Goal: Task Accomplishment & Management: Complete application form

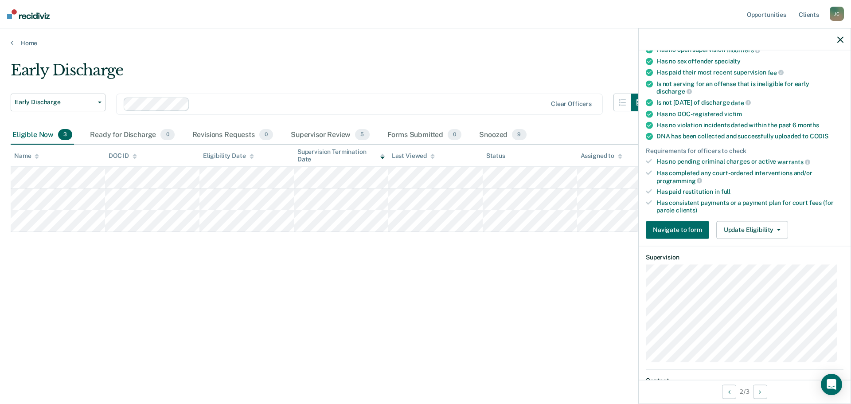
scroll to position [177, 0]
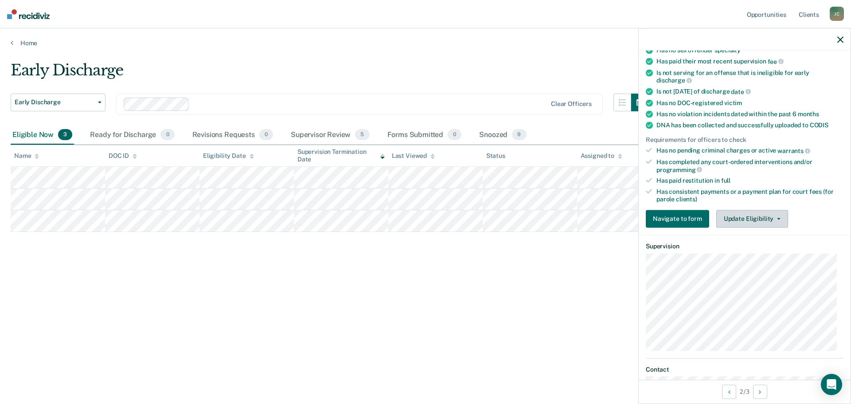
click at [737, 220] on button "Update Eligibility" at bounding box center [752, 219] width 72 height 18
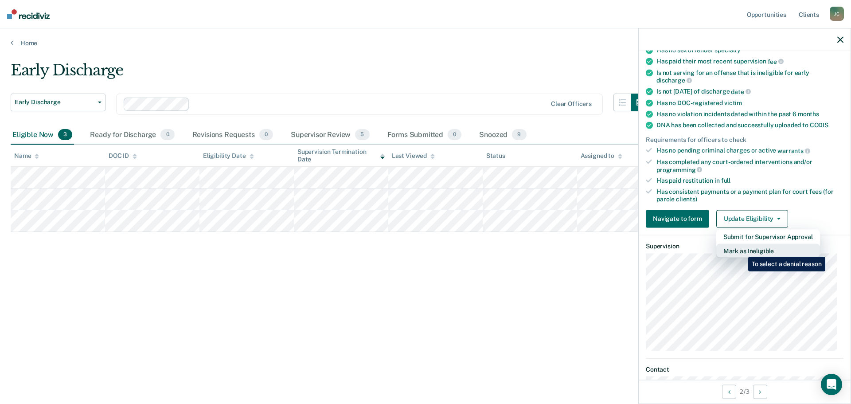
click at [742, 250] on button "Mark as Ineligible" at bounding box center [768, 250] width 104 height 14
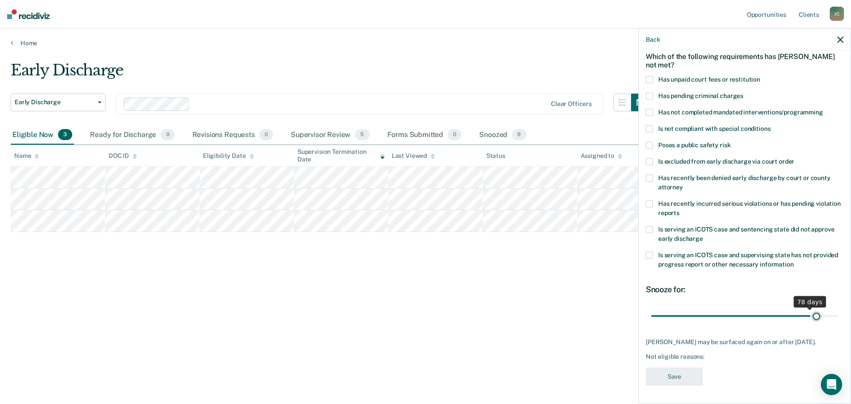
scroll to position [48, 0]
drag, startPoint x: 710, startPoint y: 309, endPoint x: 833, endPoint y: 306, distance: 122.8
type input "90"
click at [832, 308] on input "range" at bounding box center [744, 316] width 187 height 16
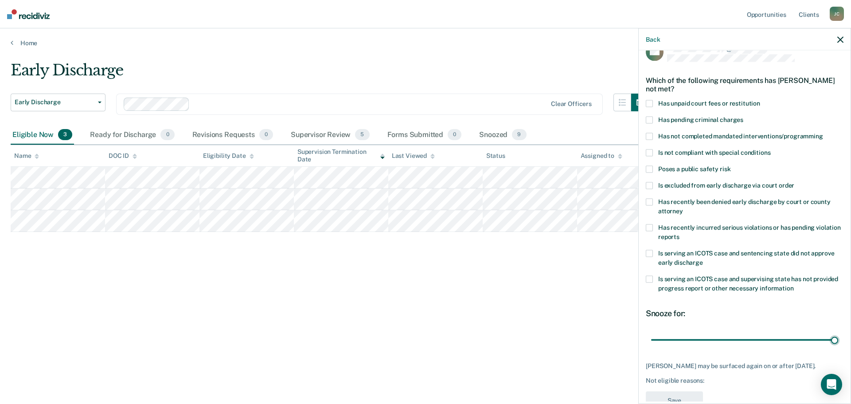
scroll to position [4, 0]
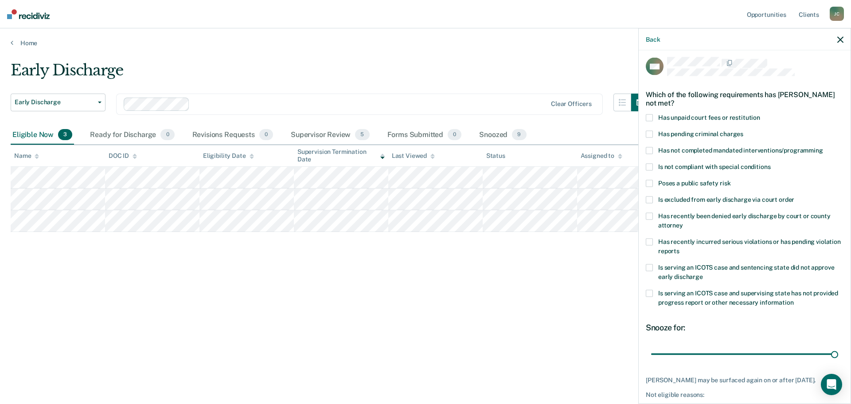
click at [651, 150] on span at bounding box center [649, 150] width 7 height 7
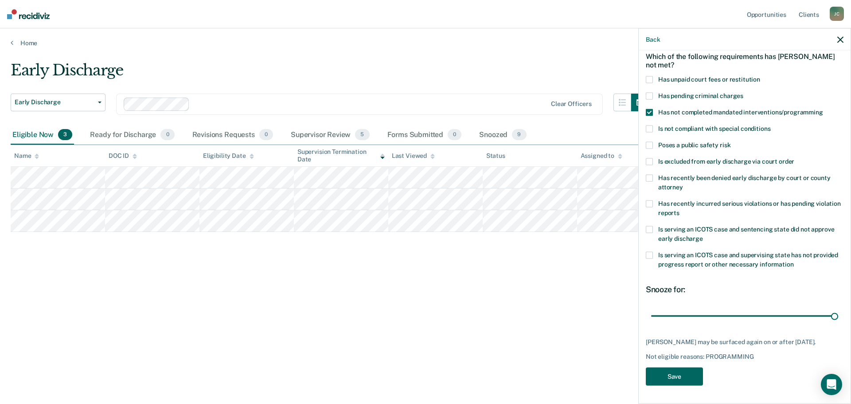
click at [680, 374] on button "Save" at bounding box center [674, 377] width 57 height 18
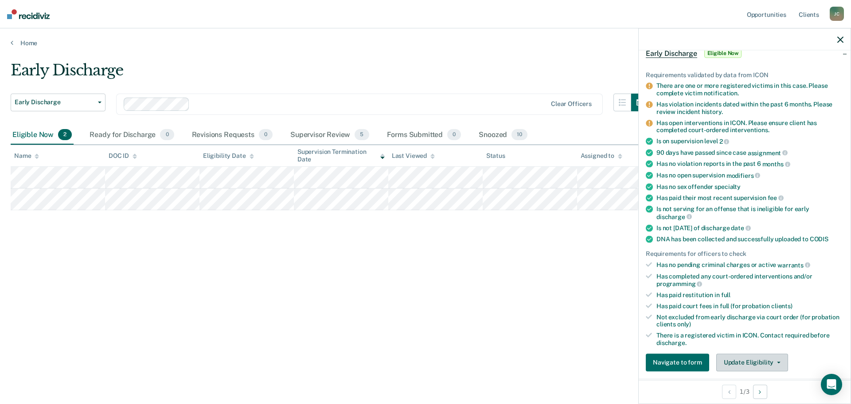
click at [733, 364] on button "Update Eligibility" at bounding box center [752, 362] width 72 height 18
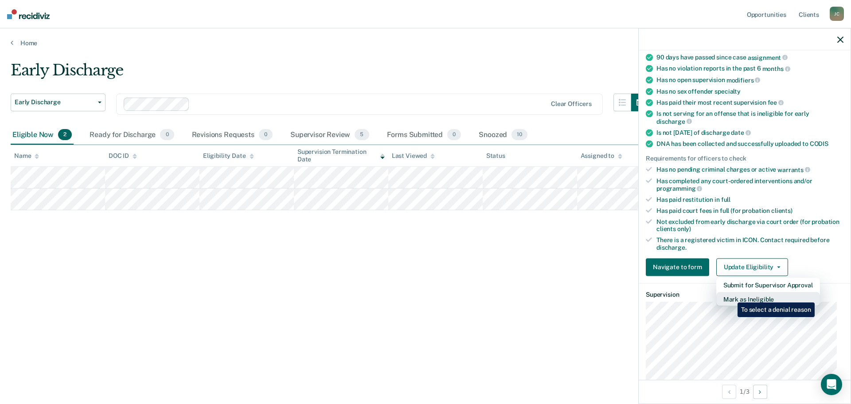
click at [731, 296] on button "Mark as Ineligible" at bounding box center [768, 299] width 104 height 14
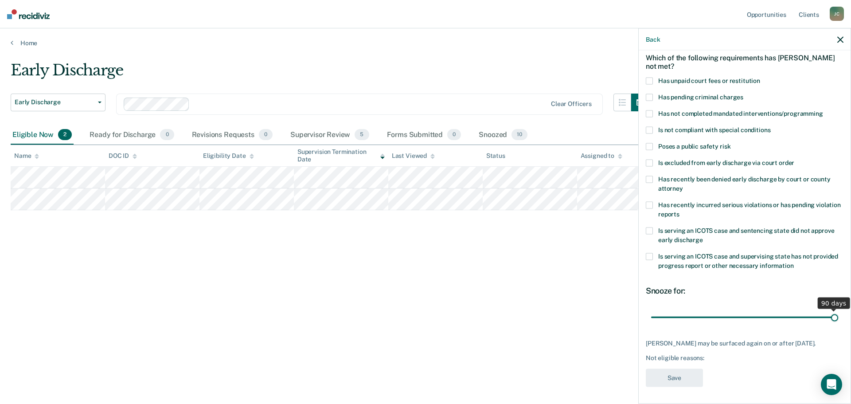
drag, startPoint x: 712, startPoint y: 317, endPoint x: 849, endPoint y: 316, distance: 137.4
type input "90"
click at [838, 316] on input "range" at bounding box center [744, 317] width 187 height 16
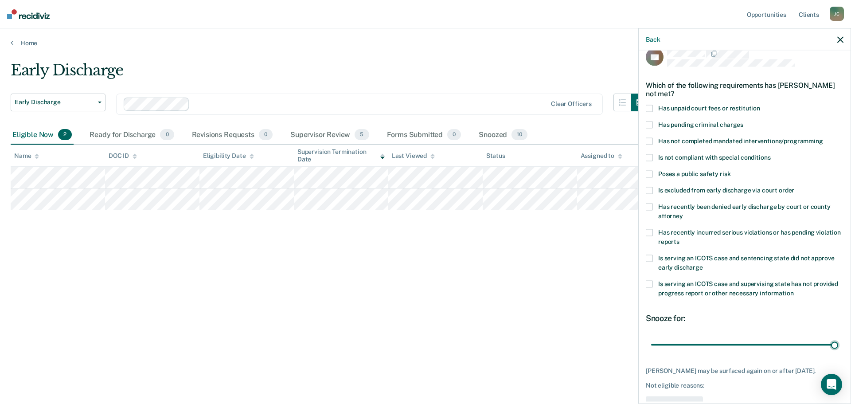
scroll to position [0, 0]
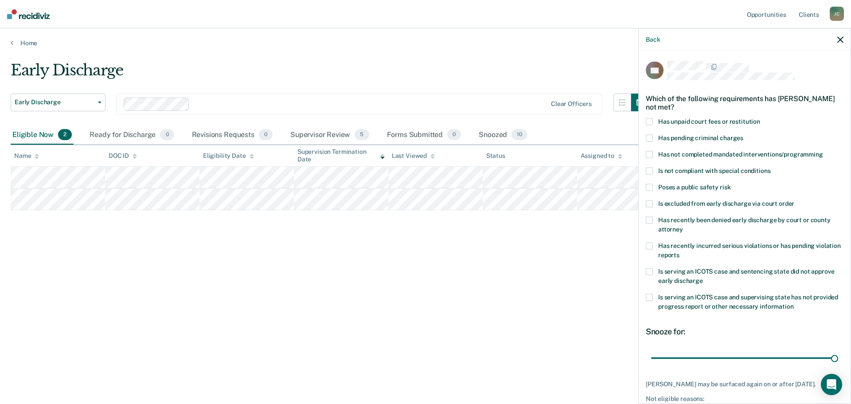
click at [651, 186] on span at bounding box center [649, 187] width 7 height 7
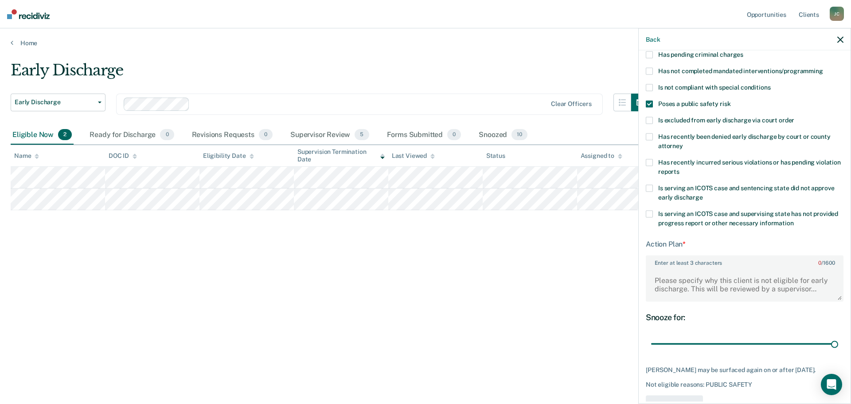
scroll to position [110, 0]
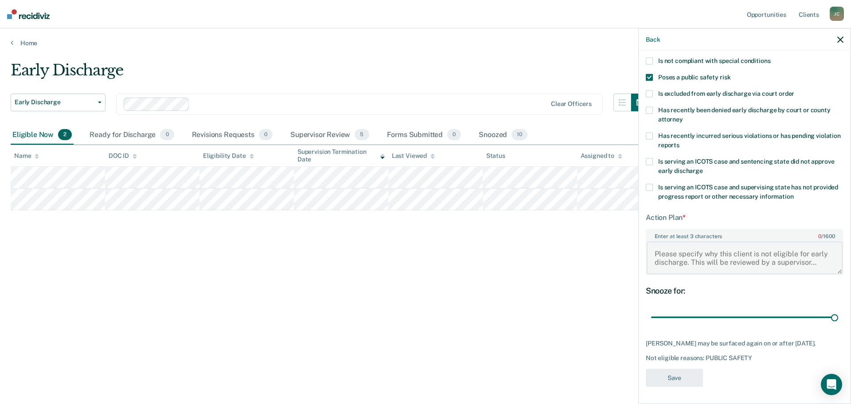
click at [665, 253] on textarea "Enter at least 3 characters 0 / 1600" at bounding box center [745, 257] width 196 height 33
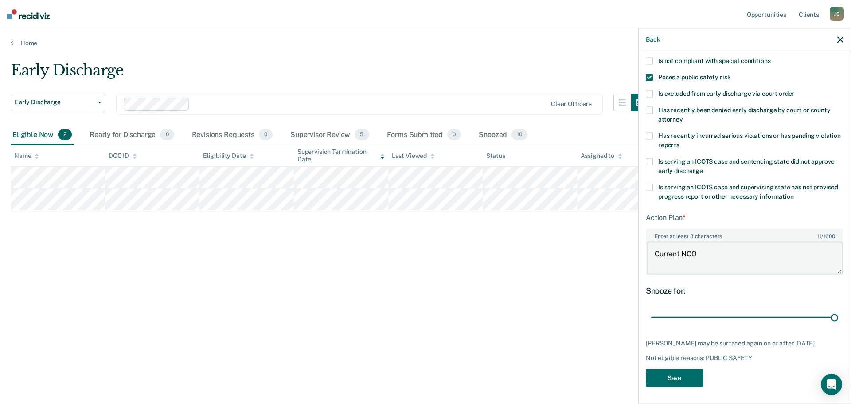
drag, startPoint x: 704, startPoint y: 249, endPoint x: 649, endPoint y: 254, distance: 55.2
click at [649, 254] on textarea "Current NCO" at bounding box center [745, 257] width 196 height 33
click at [686, 262] on textarea "Registered victim; NCO - needs to be checked if current." at bounding box center [745, 257] width 196 height 33
type textarea "Registered victim; NCO - needs to be checked if for current offense. Current NC…"
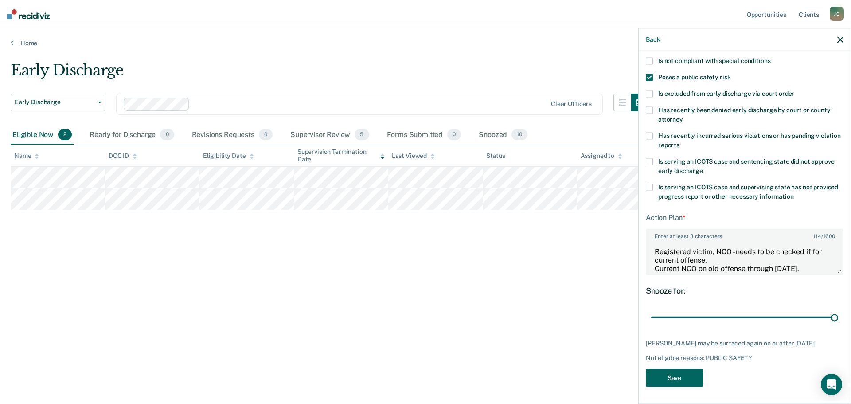
click at [686, 378] on button "Save" at bounding box center [674, 378] width 57 height 18
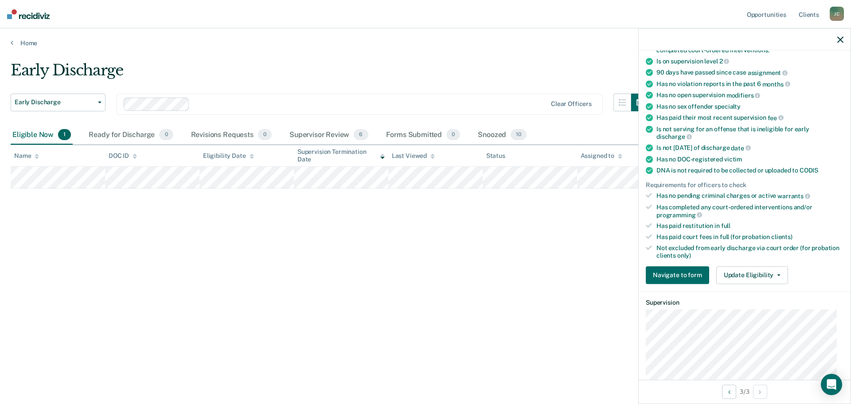
scroll to position [92, 0]
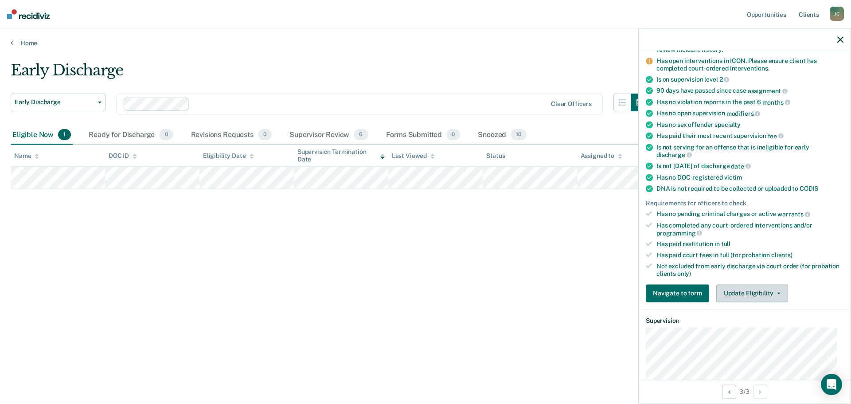
click at [742, 294] on button "Update Eligibility" at bounding box center [752, 293] width 72 height 18
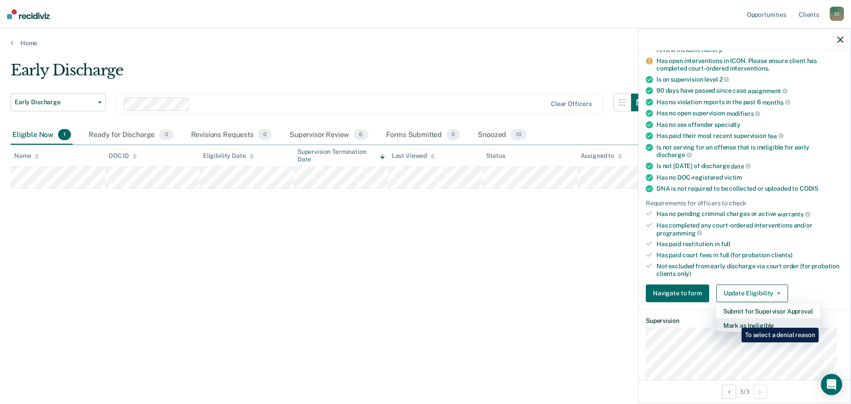
click at [735, 321] on button "Mark as Ineligible" at bounding box center [768, 325] width 104 height 14
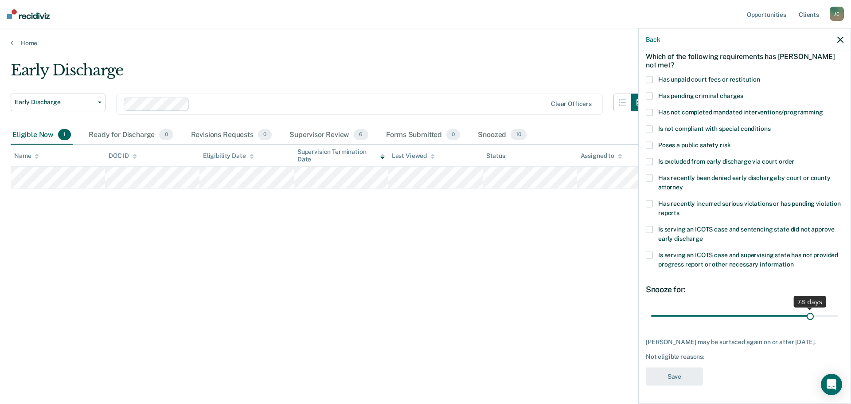
scroll to position [48, 0]
drag, startPoint x: 747, startPoint y: 309, endPoint x: 831, endPoint y: 310, distance: 83.8
type input "90"
click at [831, 310] on input "range" at bounding box center [744, 316] width 187 height 16
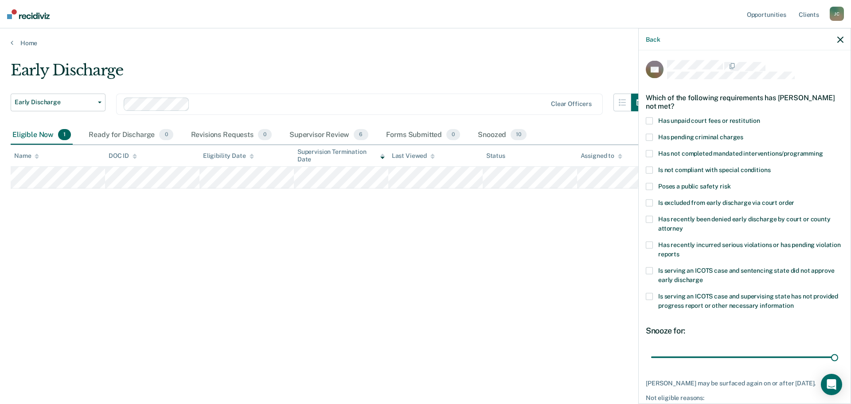
scroll to position [0, 0]
click at [651, 246] on span at bounding box center [649, 246] width 7 height 7
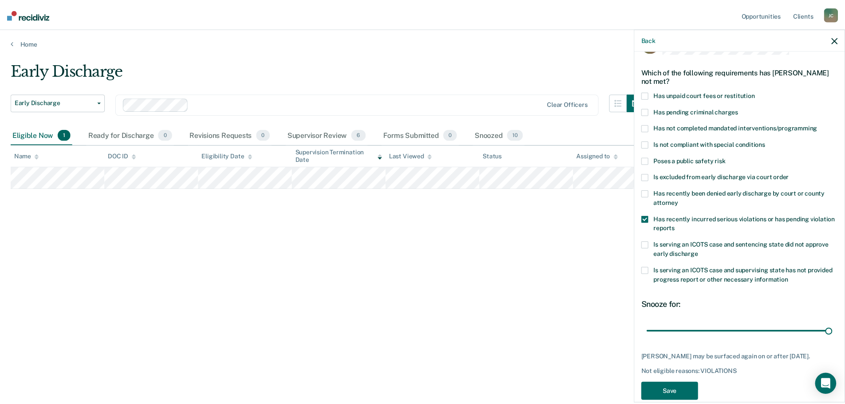
scroll to position [48, 0]
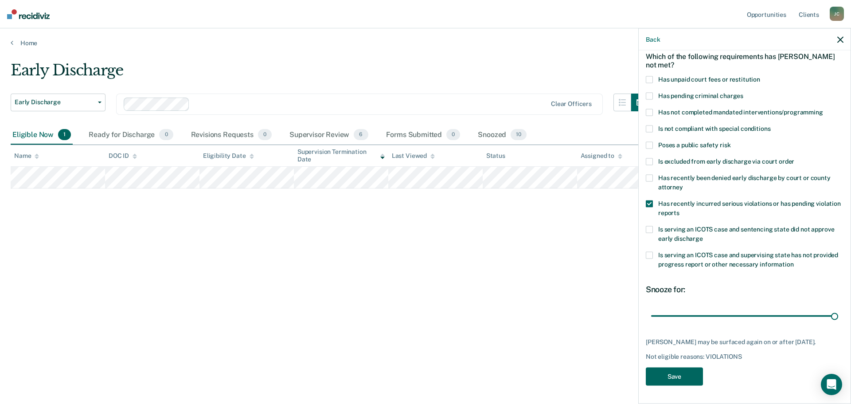
click at [664, 379] on button "Save" at bounding box center [674, 377] width 57 height 18
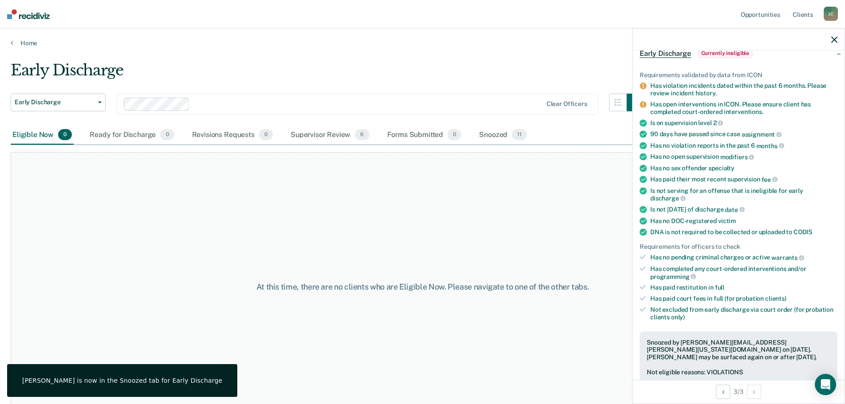
click at [208, 201] on div "At this time, there are no clients who are Eligible Now. Please navigate to one…" at bounding box center [422, 286] width 823 height 269
